Goal: Task Accomplishment & Management: Use online tool/utility

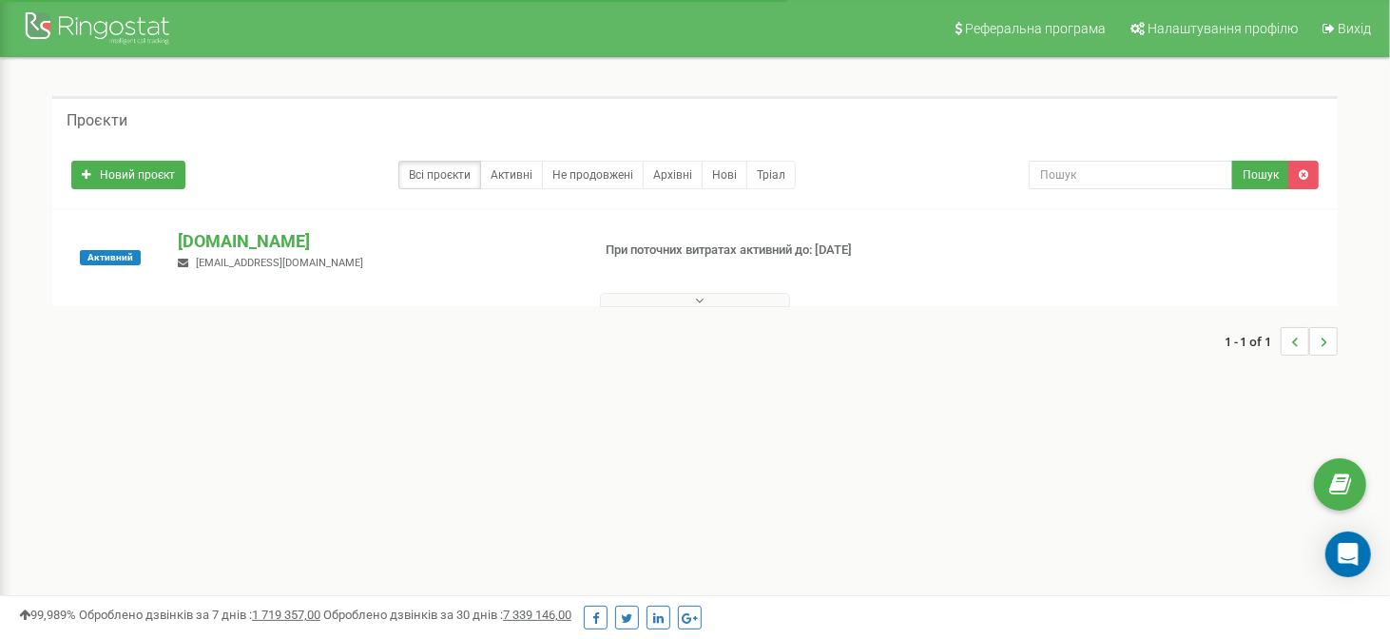
click at [690, 305] on button at bounding box center [695, 300] width 190 height 14
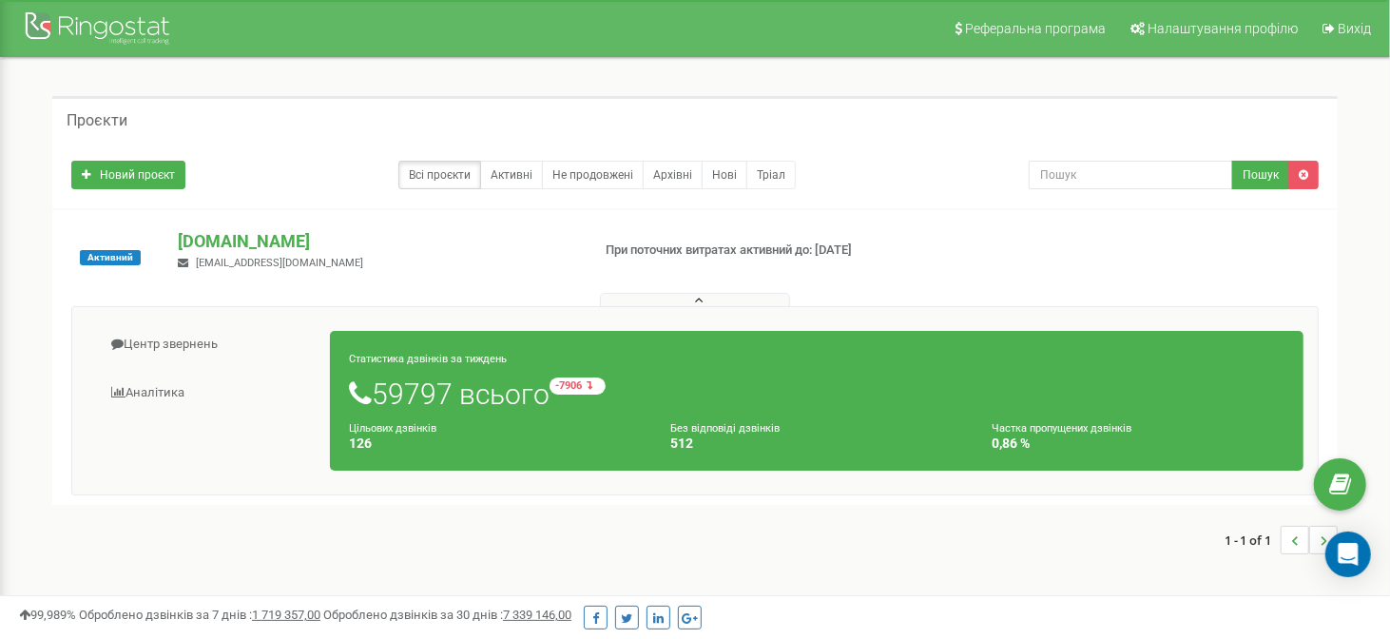
scroll to position [95, 0]
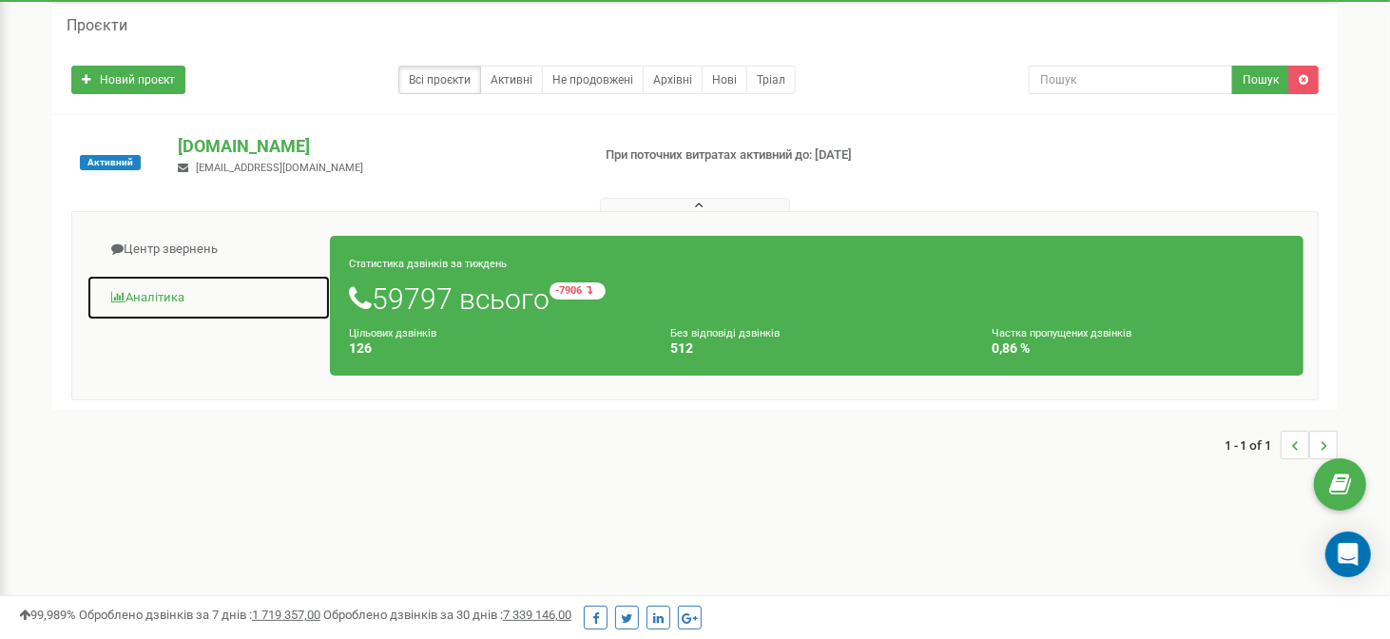
click at [139, 294] on link "Аналiтика" at bounding box center [209, 298] width 244 height 47
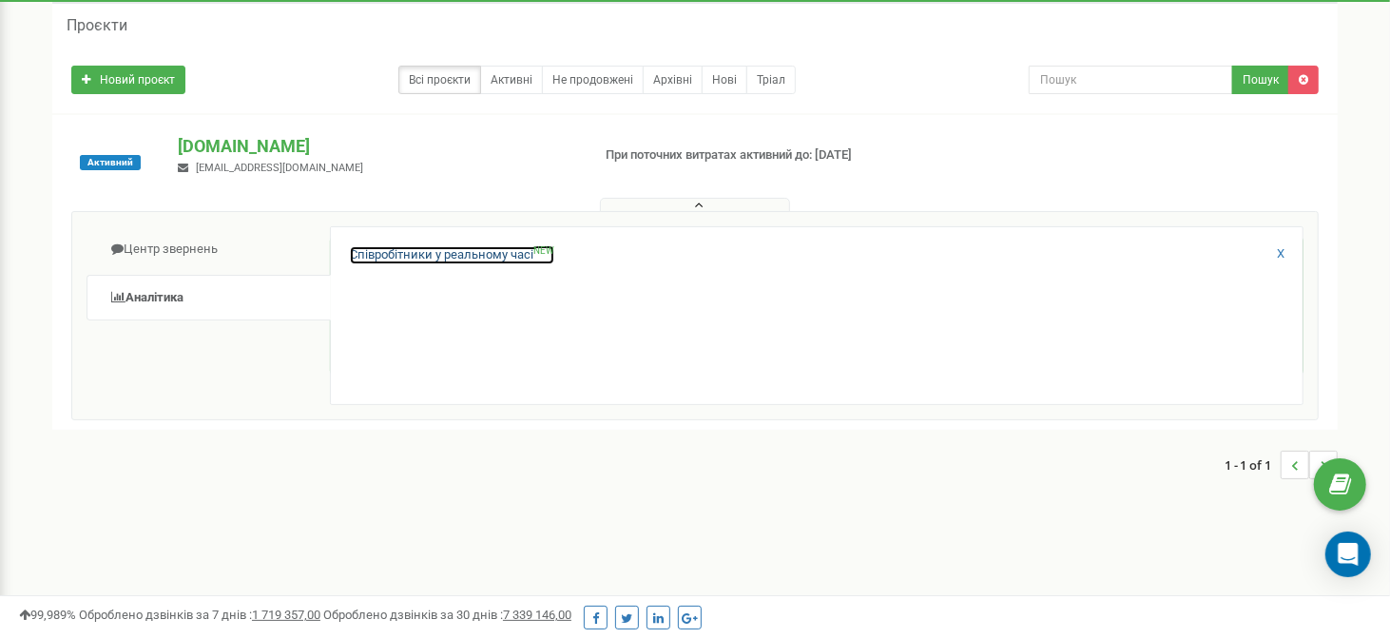
click at [453, 252] on link "Співробітники у реальному часі NEW" at bounding box center [452, 255] width 204 height 18
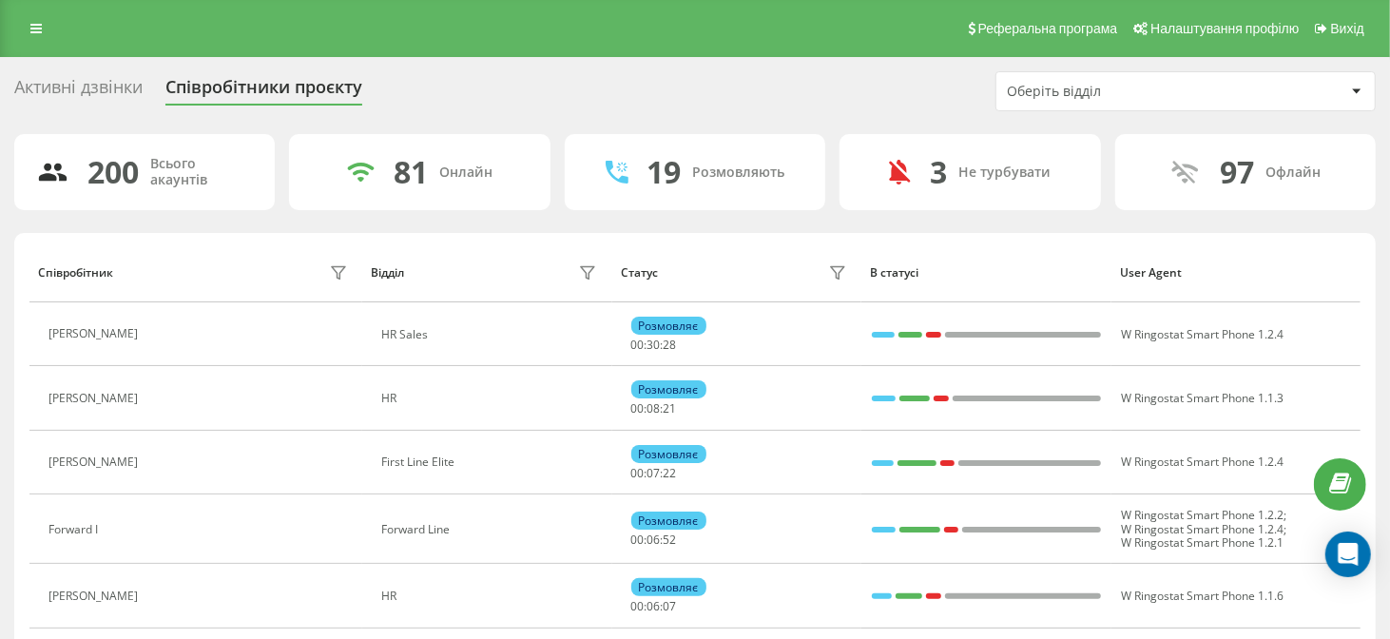
click at [1105, 94] on div "Оберіть відділ" at bounding box center [1120, 92] width 227 height 16
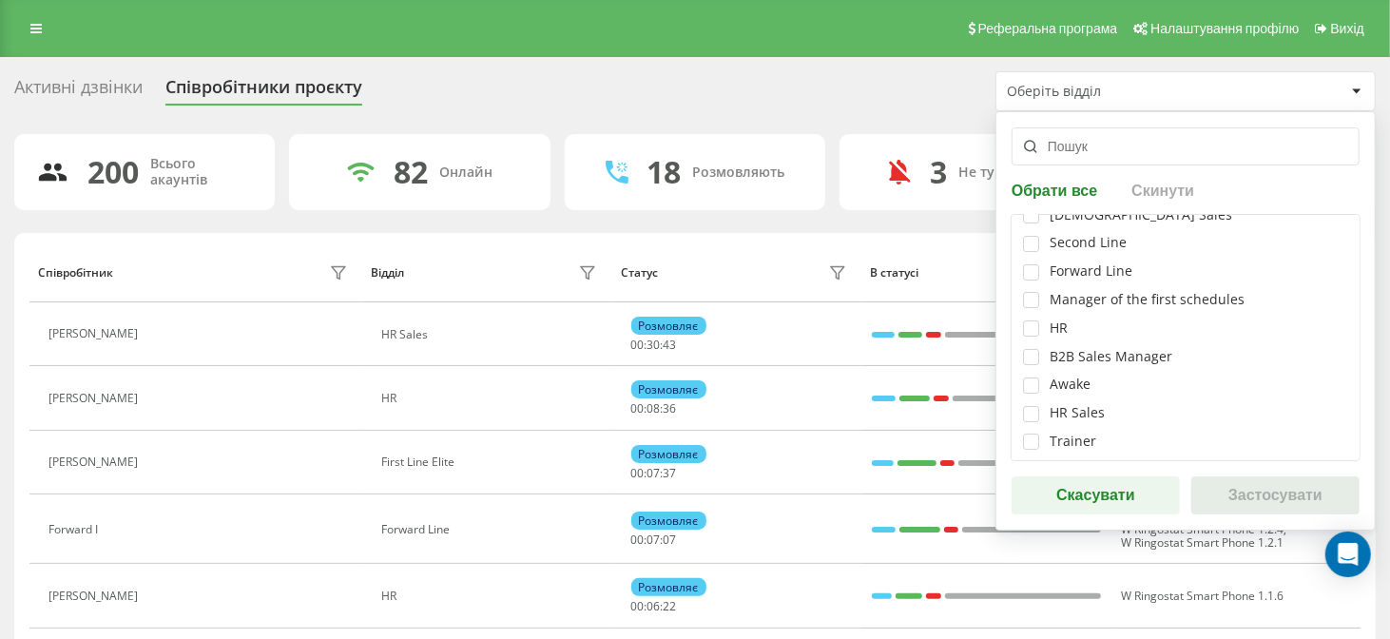
scroll to position [95, 0]
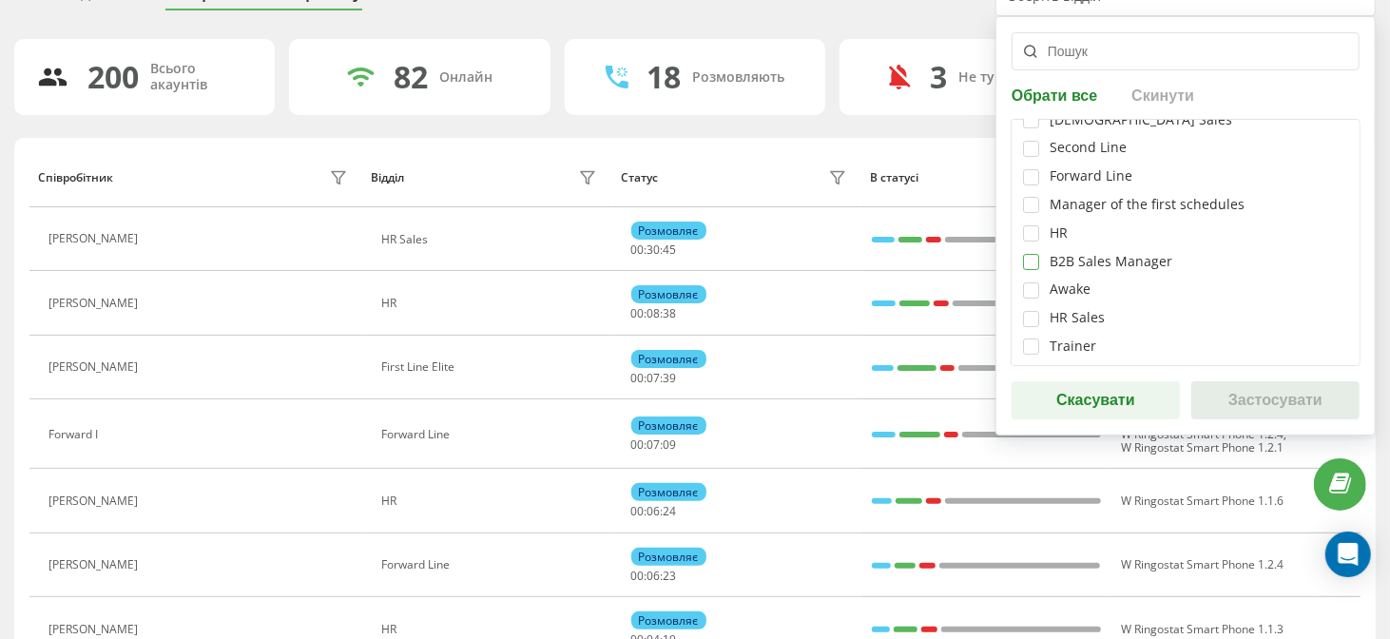
click at [1032, 254] on label at bounding box center [1031, 254] width 16 height 0
checkbox input "true"
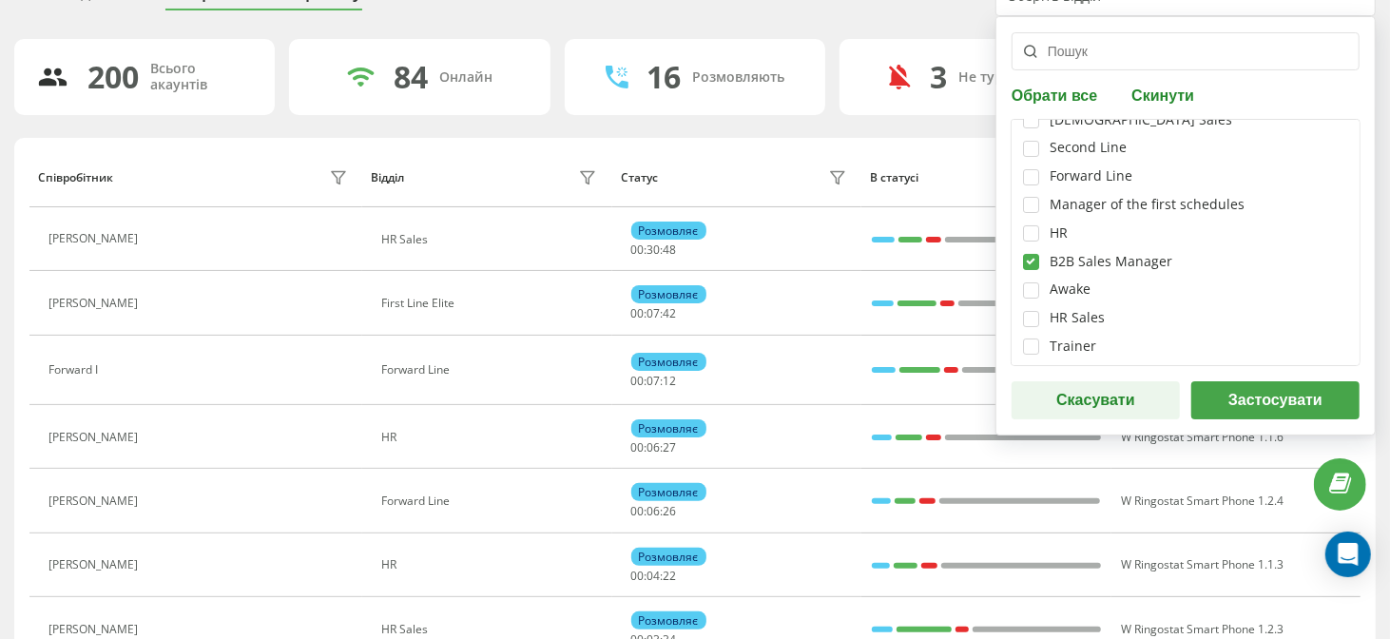
click at [1245, 406] on button "Застосувати" at bounding box center [1276, 400] width 168 height 38
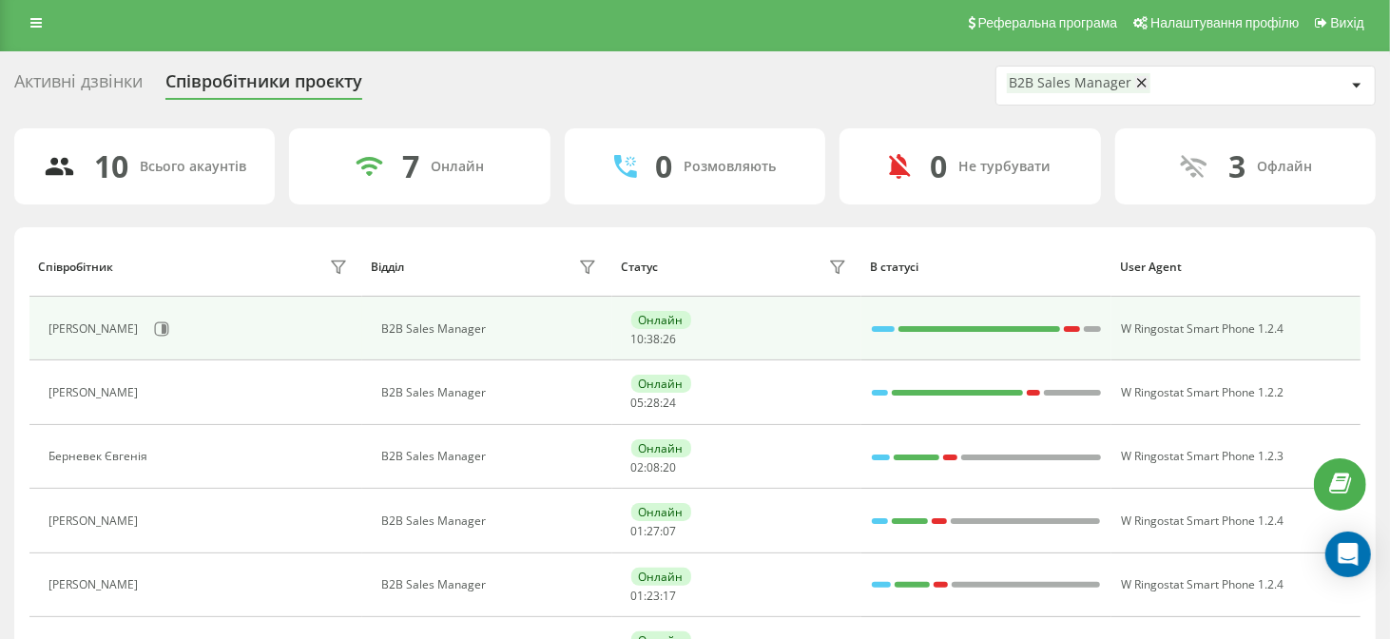
scroll to position [0, 0]
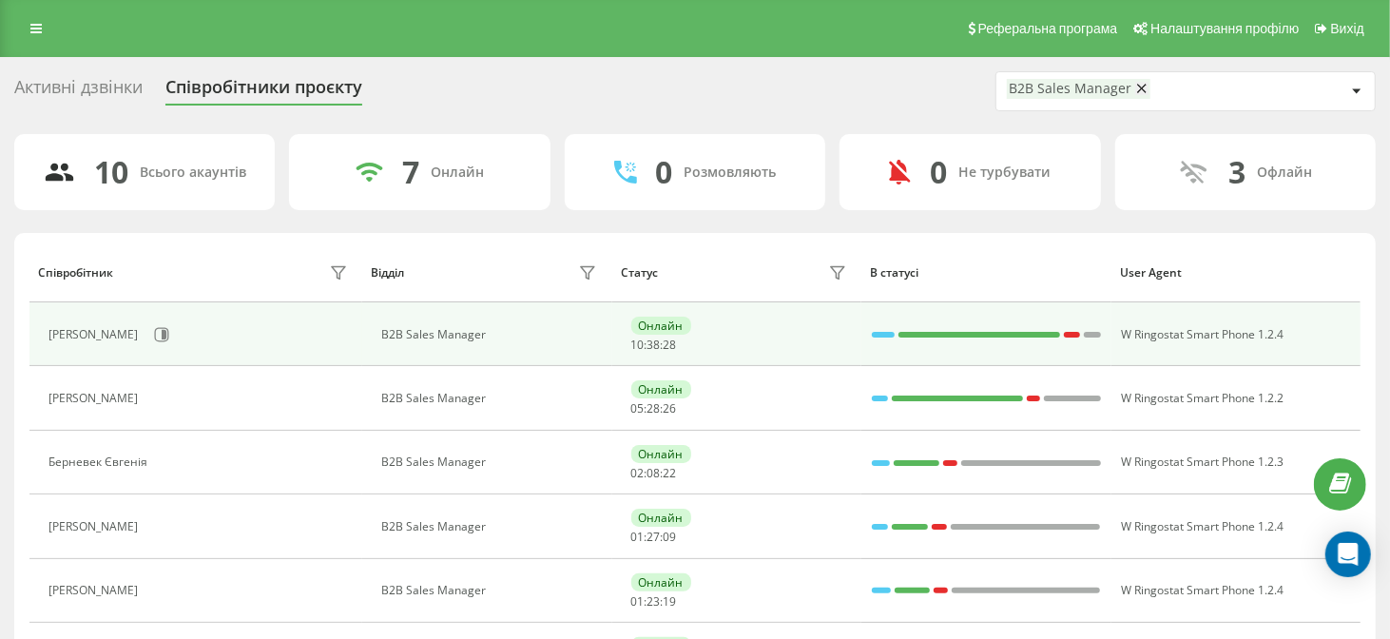
click at [783, 331] on div "Онлайн 10 : 38 : 28" at bounding box center [741, 334] width 221 height 35
click at [614, 336] on td "Онлайн 10 : 38 : 30" at bounding box center [737, 334] width 250 height 64
